Goal: Task Accomplishment & Management: Manage account settings

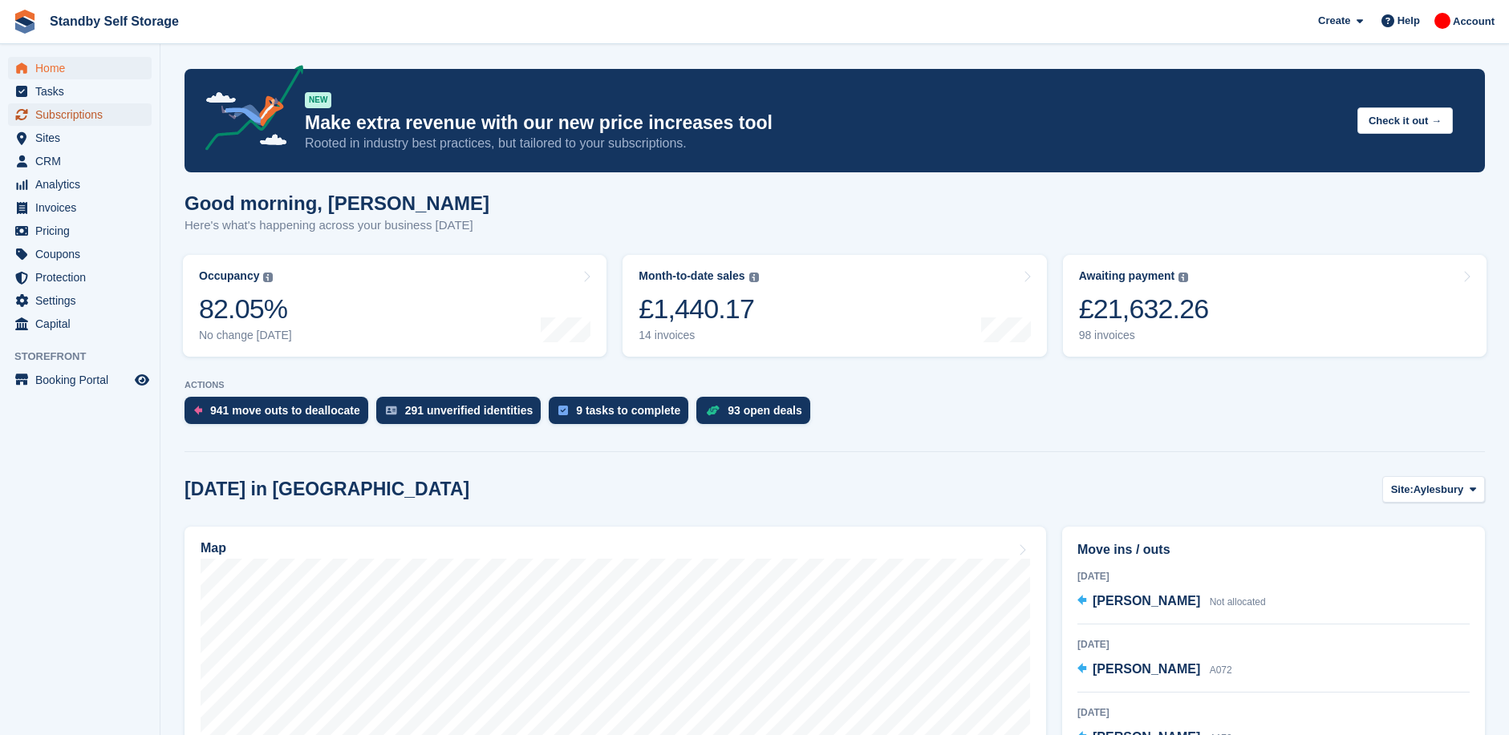
click at [91, 115] on span "Subscriptions" at bounding box center [83, 114] width 96 height 22
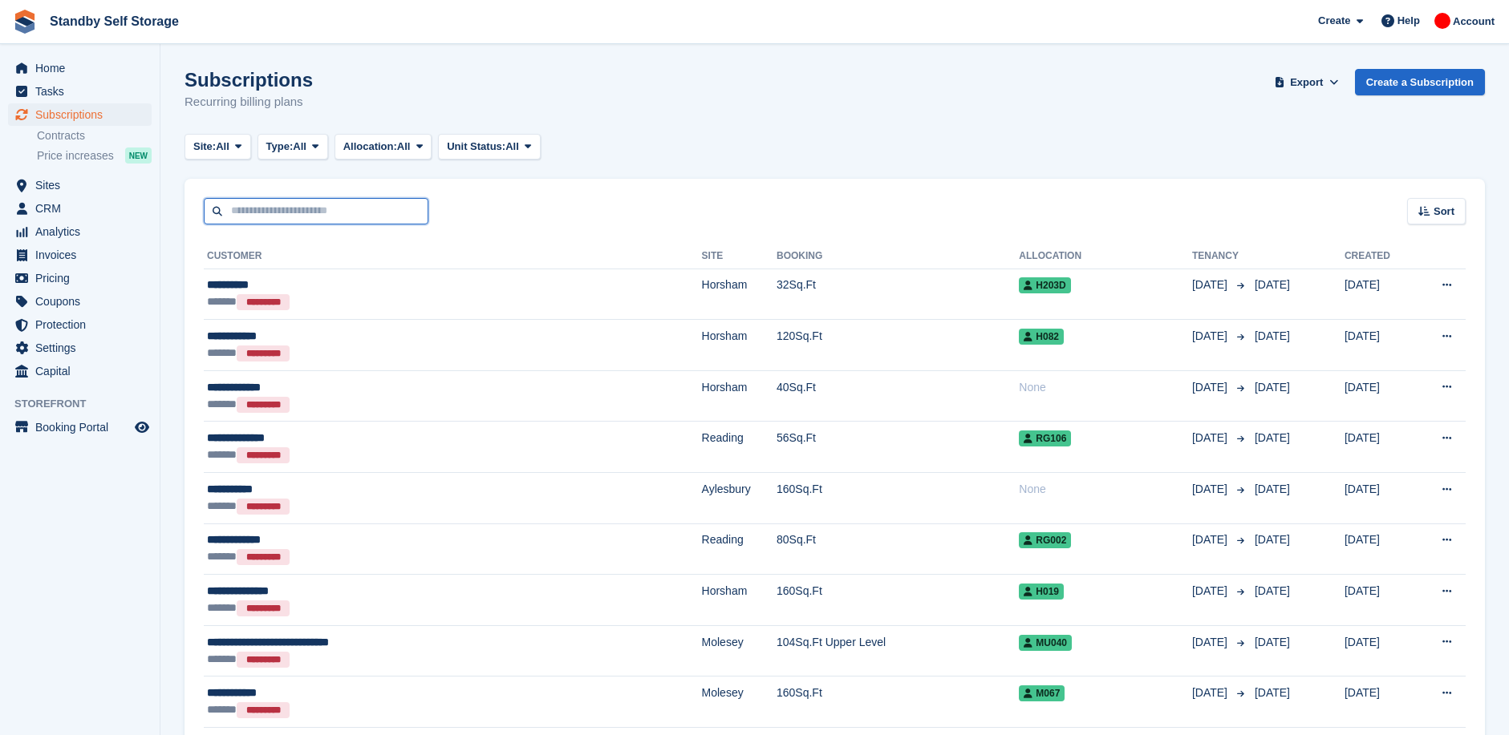
click at [271, 210] on input "text" at bounding box center [316, 211] width 225 height 26
click at [72, 178] on span "Sites" at bounding box center [83, 185] width 96 height 22
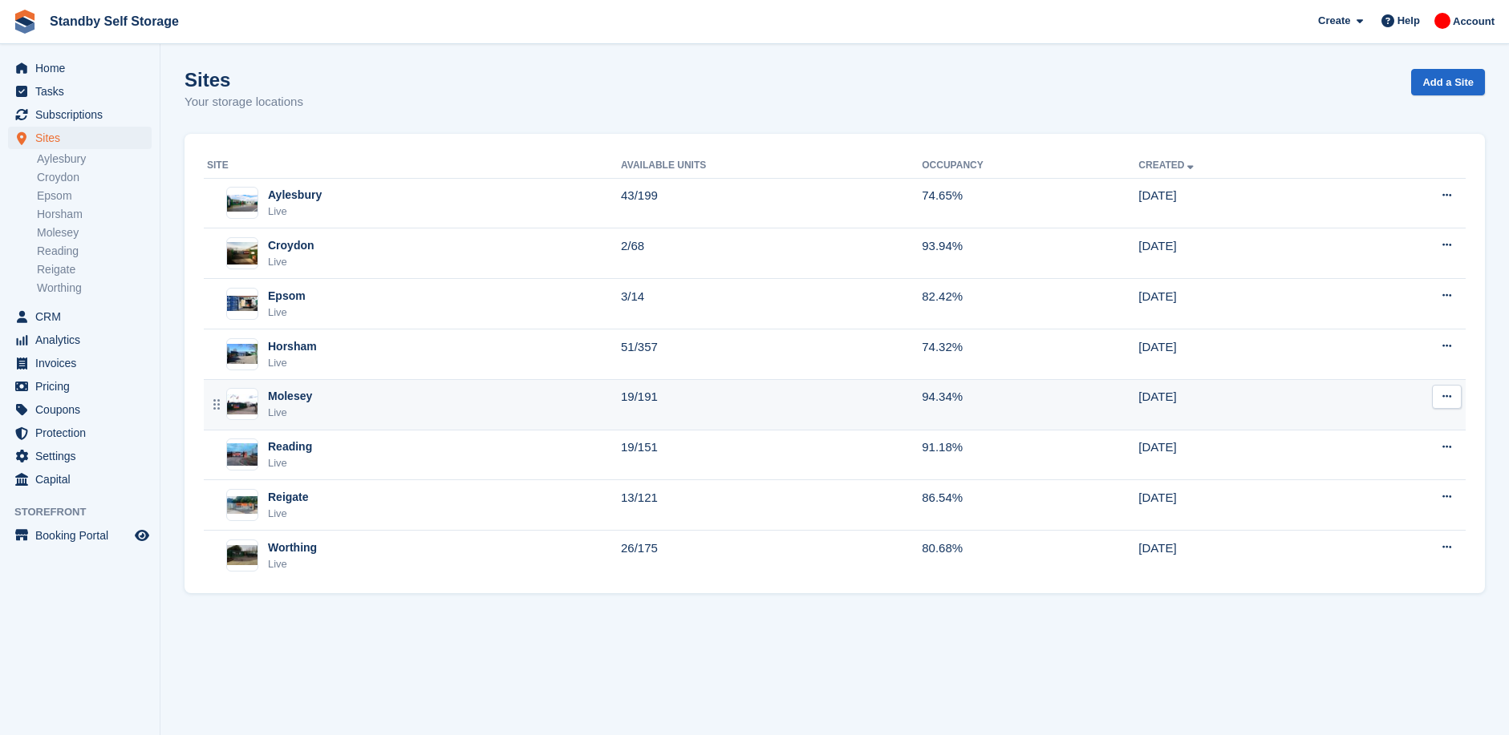
click at [335, 407] on div "Molesey Live" at bounding box center [414, 404] width 414 height 33
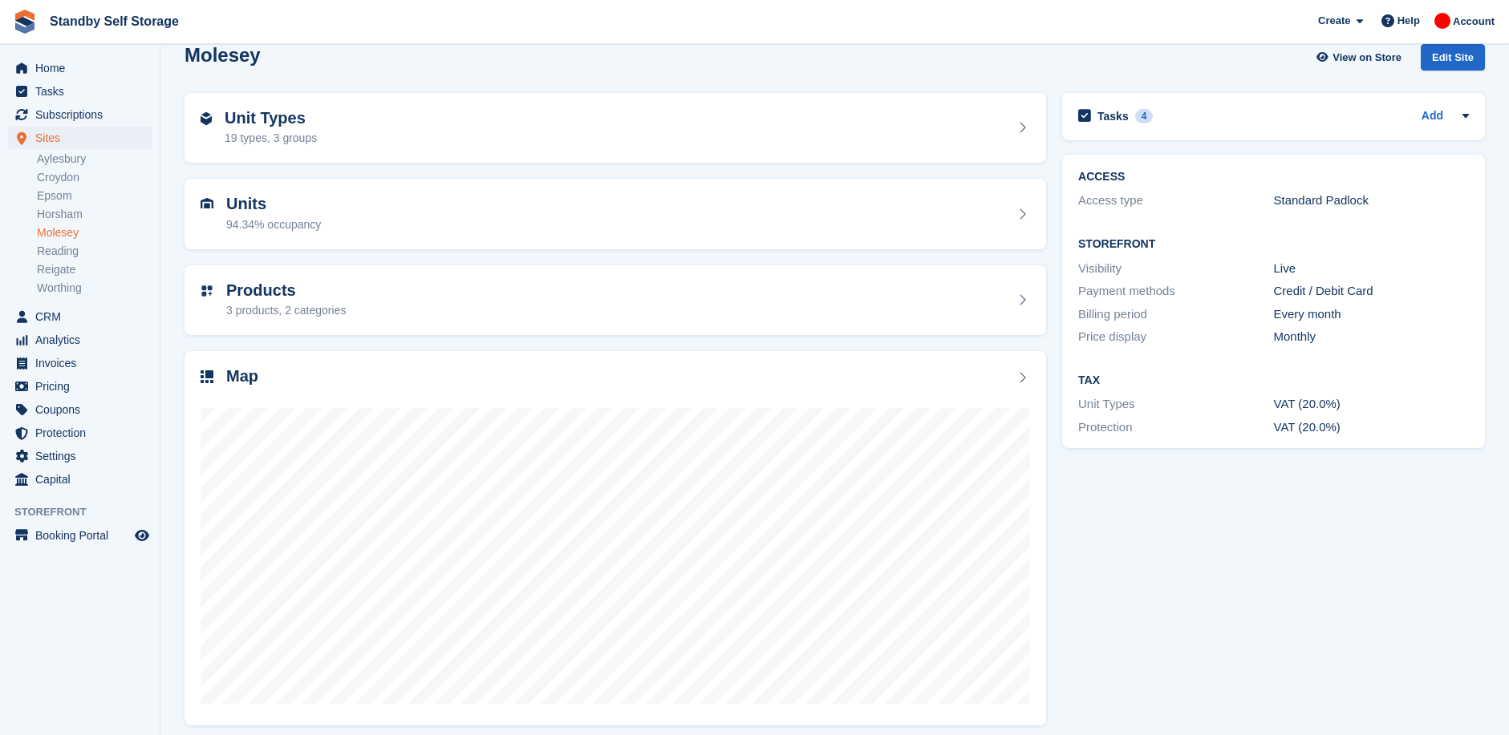
scroll to position [35, 0]
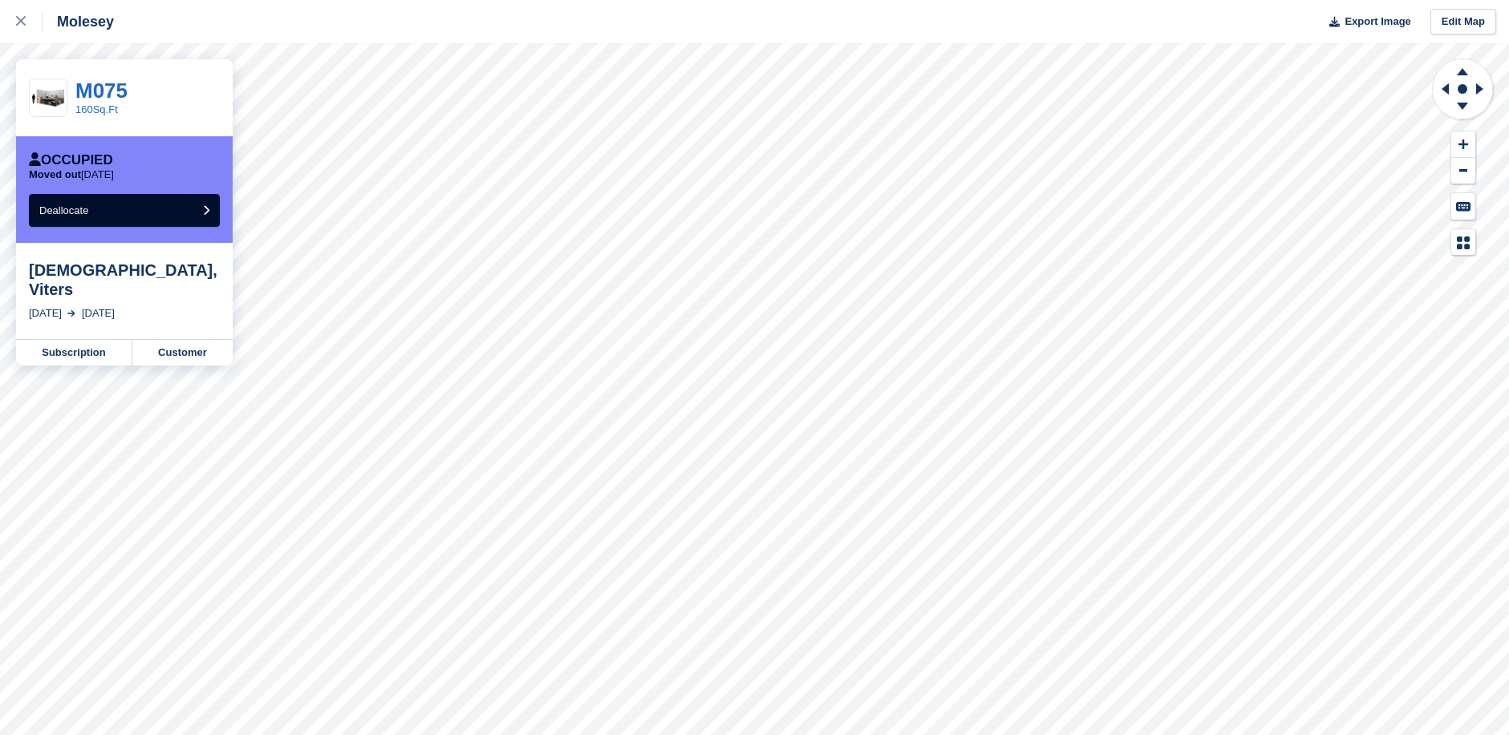
click at [107, 306] on div "[DATE]" at bounding box center [98, 314] width 33 height 16
drag, startPoint x: 107, startPoint y: 298, endPoint x: 130, endPoint y: 298, distance: 23.3
click at [115, 306] on div "2 Sep, 2025" at bounding box center [98, 314] width 33 height 16
drag, startPoint x: 130, startPoint y: 298, endPoint x: 188, endPoint y: 300, distance: 57.8
click at [188, 306] on div "6 Mar, 2024 2 Sep, 2025" at bounding box center [124, 314] width 191 height 16
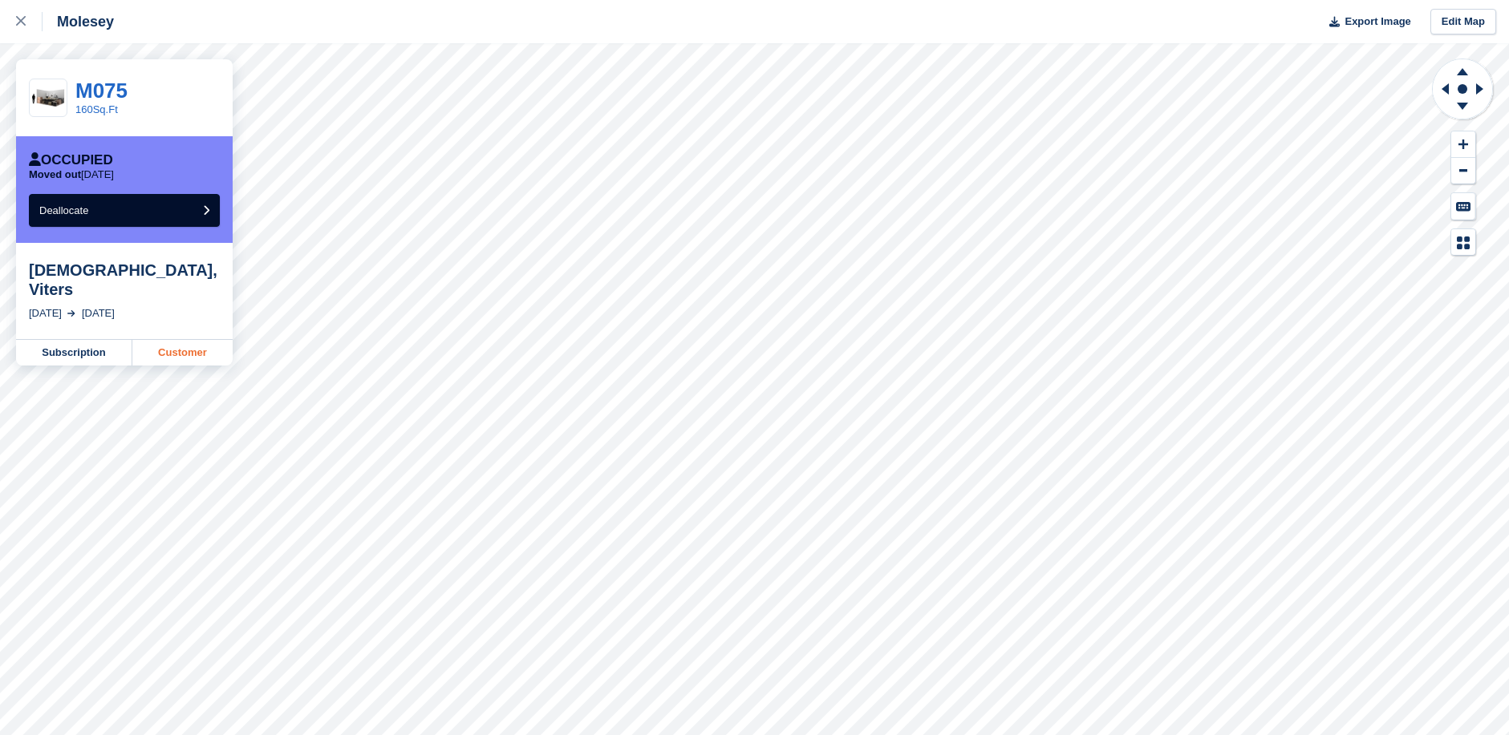
click at [180, 340] on link "Customer" at bounding box center [182, 353] width 100 height 26
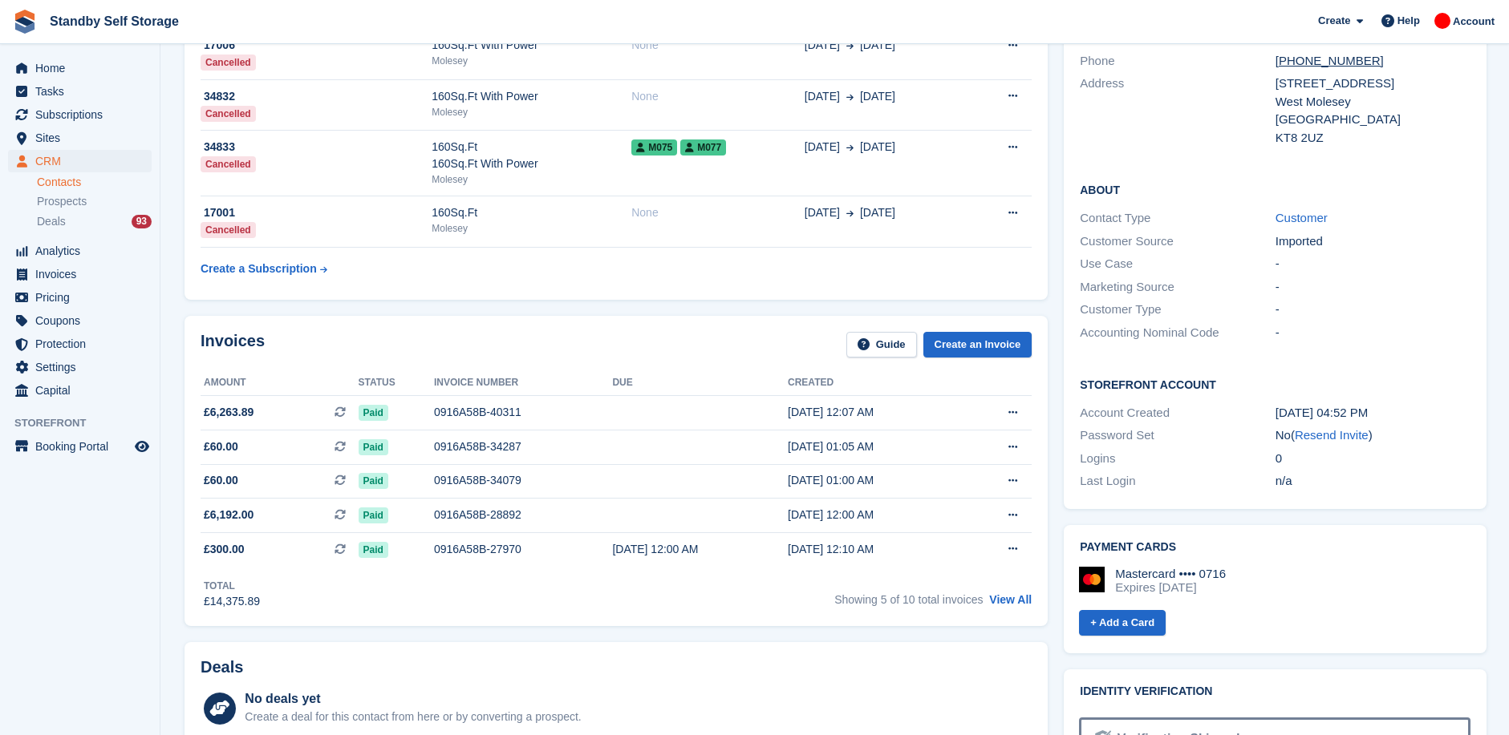
scroll to position [213, 0]
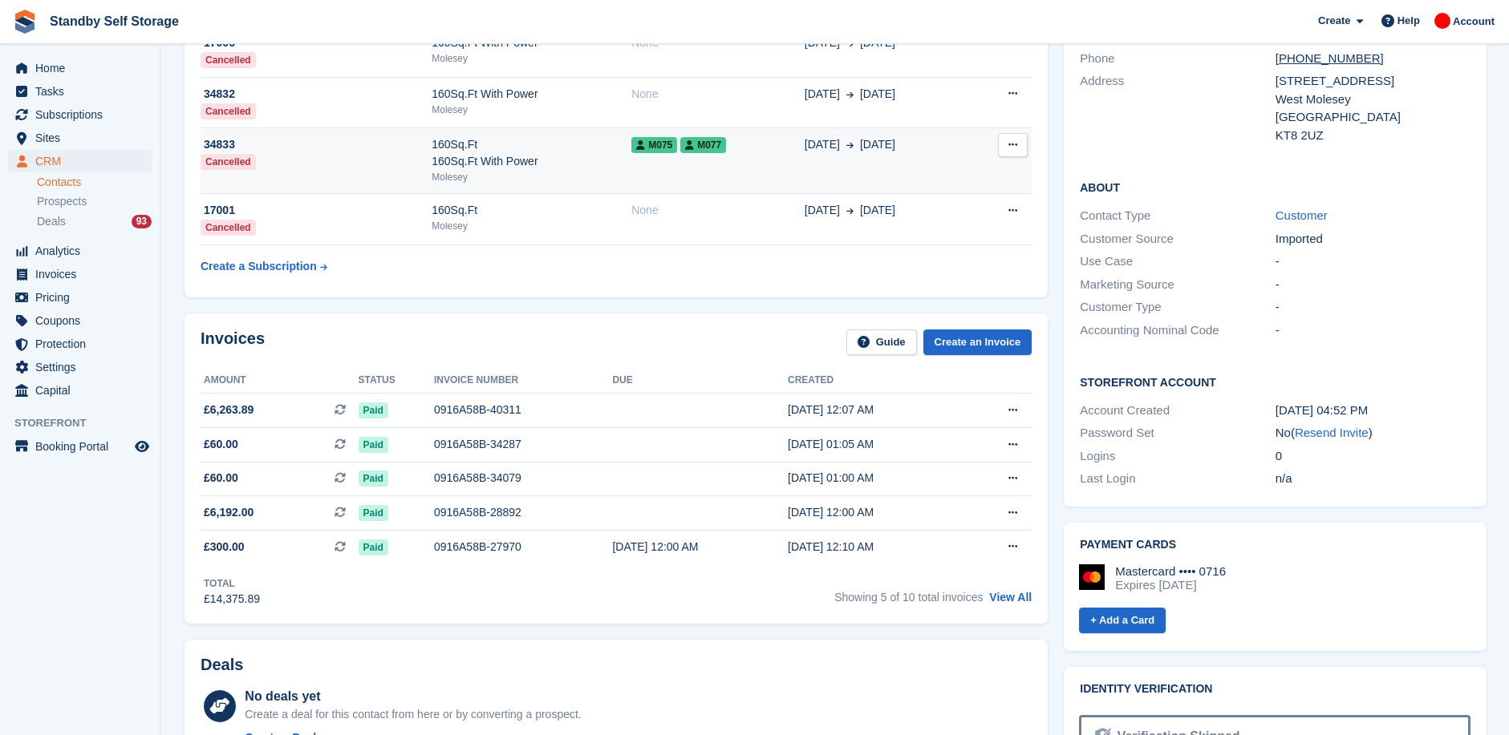
click at [585, 164] on div "160Sq.Ft 160Sq.Ft With Power" at bounding box center [531, 153] width 200 height 34
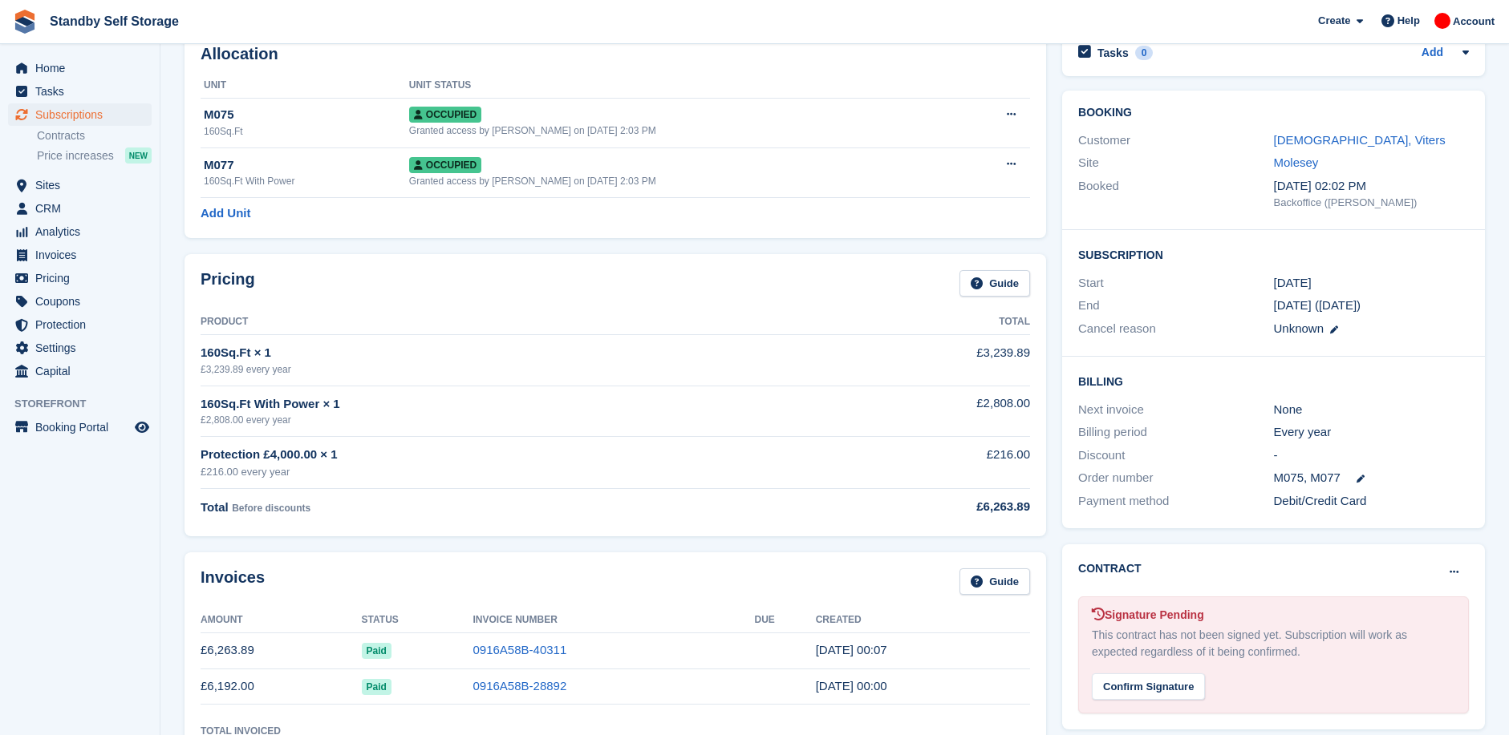
scroll to position [87, 0]
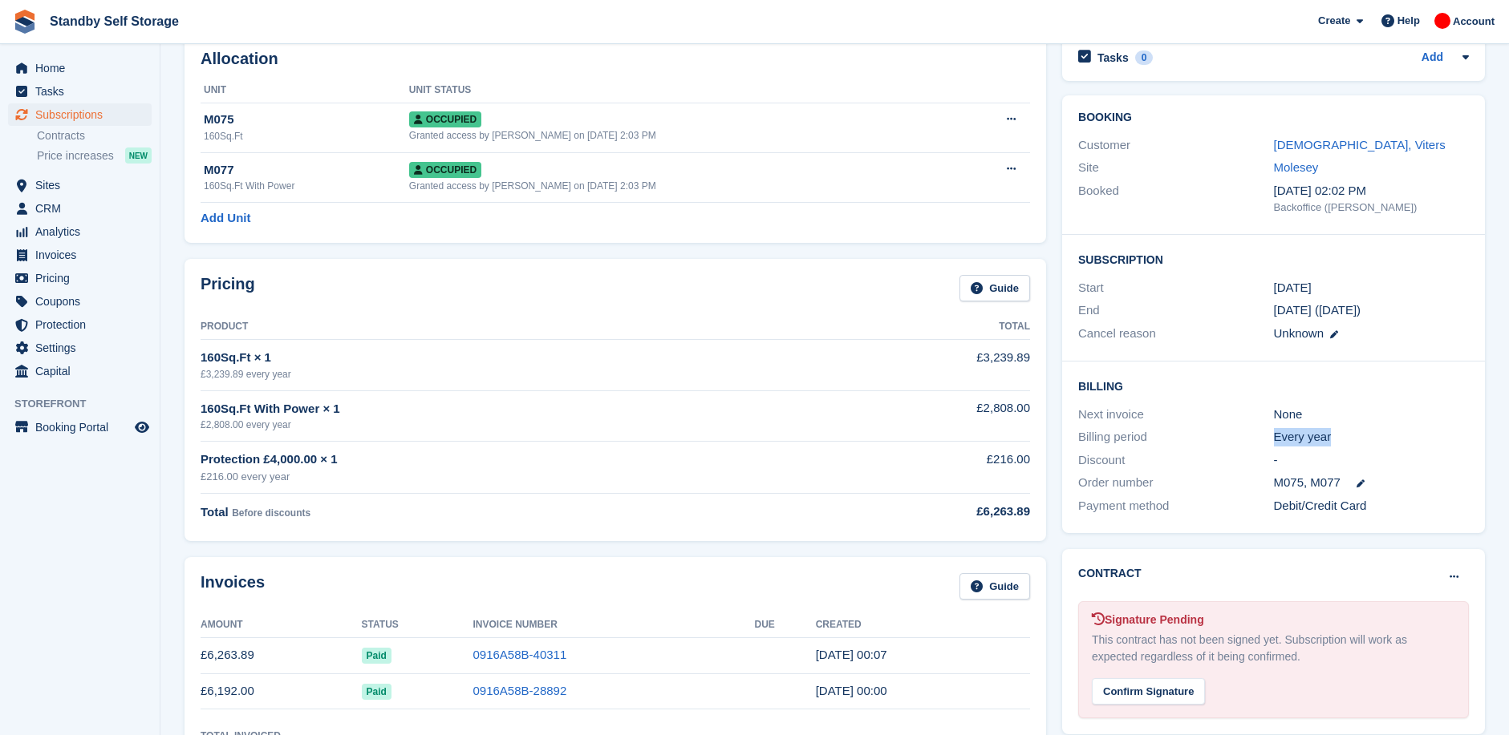
drag, startPoint x: 1336, startPoint y: 440, endPoint x: 1266, endPoint y: 434, distance: 70.8
click at [1266, 434] on div "Billing period Every year" at bounding box center [1273, 437] width 391 height 23
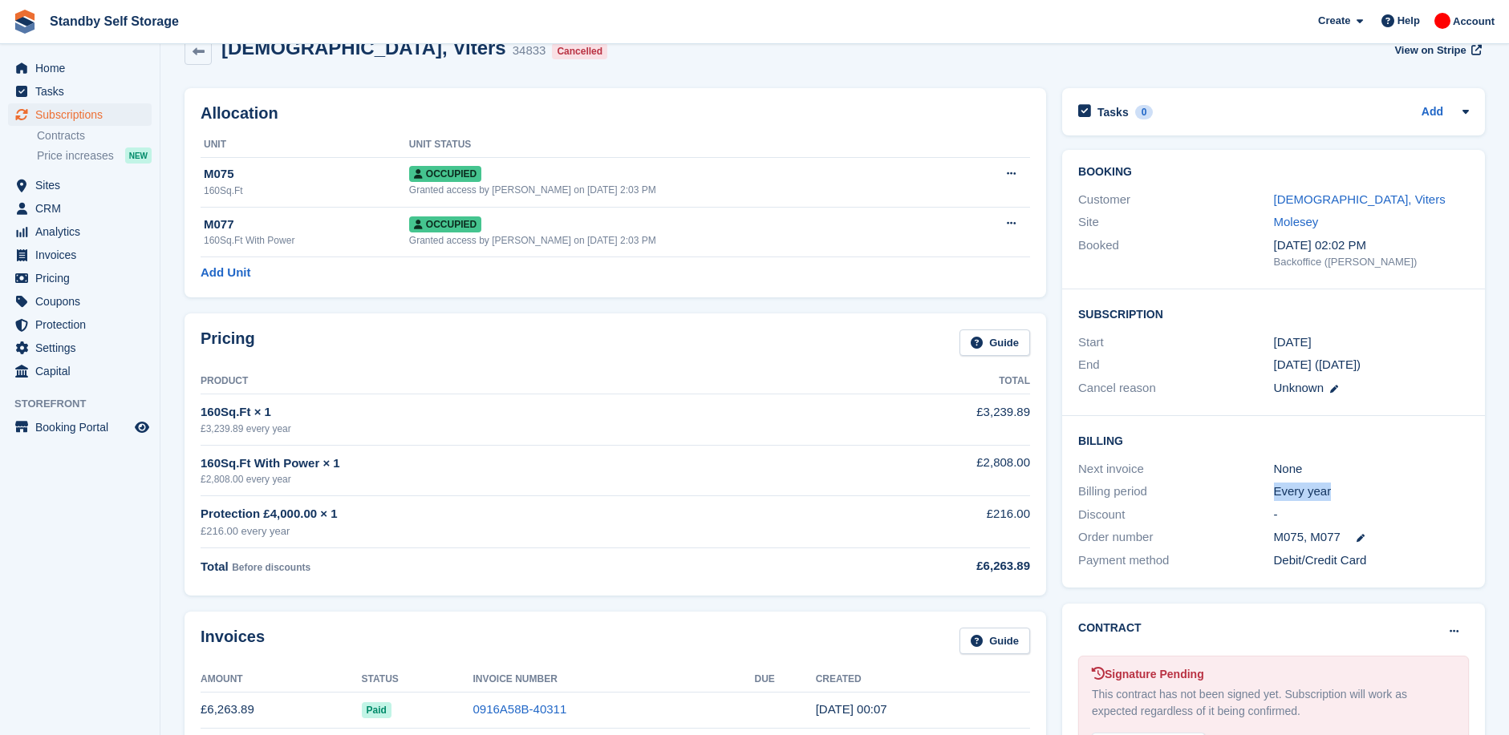
scroll to position [0, 0]
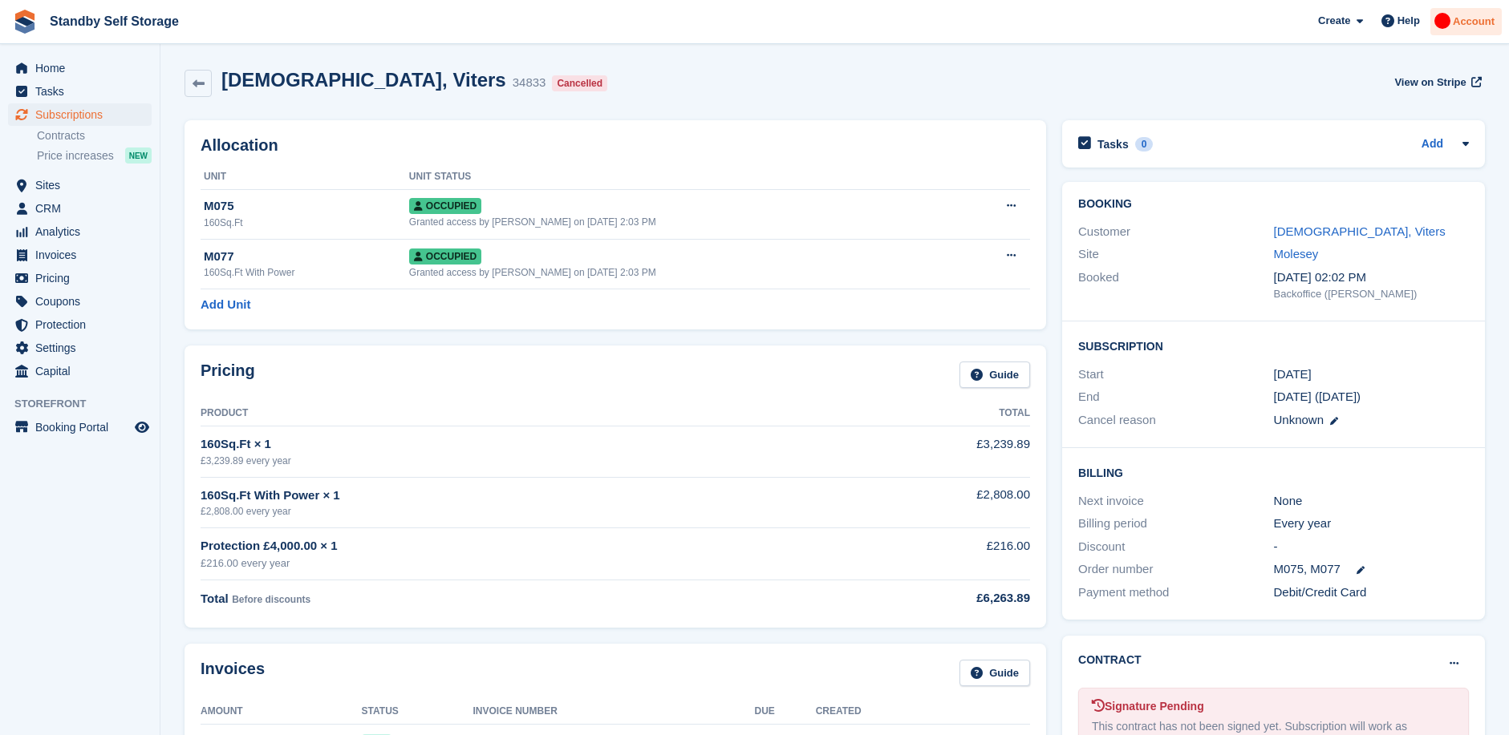
click at [1459, 24] on span "Account" at bounding box center [1473, 22] width 42 height 16
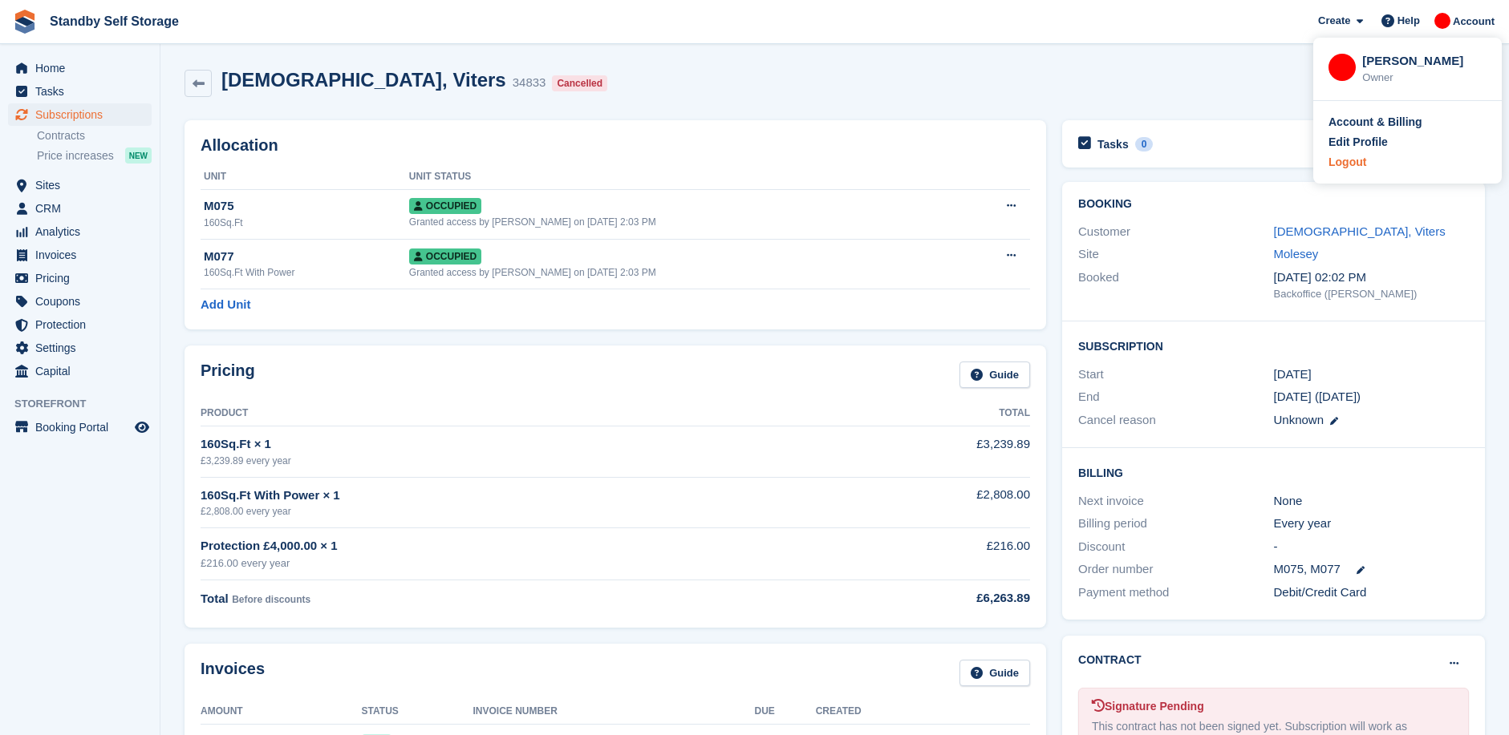
click at [1354, 164] on div "Logout" at bounding box center [1347, 162] width 38 height 17
